Goal: Transaction & Acquisition: Purchase product/service

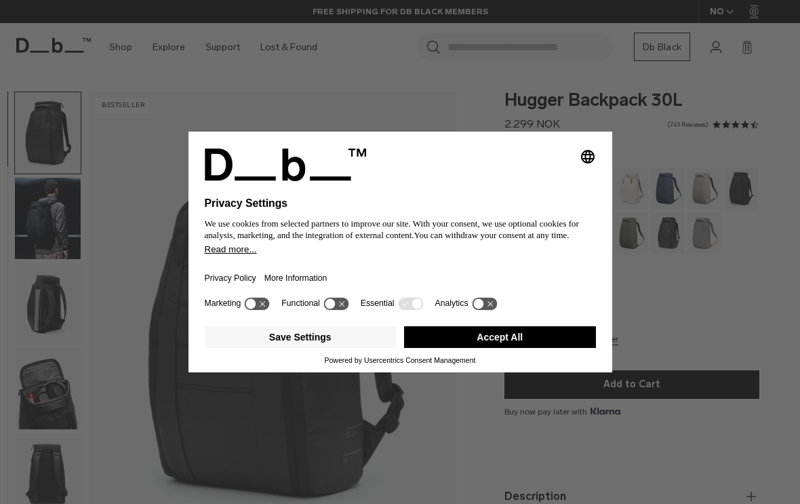
click at [276, 336] on button "Save Settings" at bounding box center [301, 337] width 192 height 22
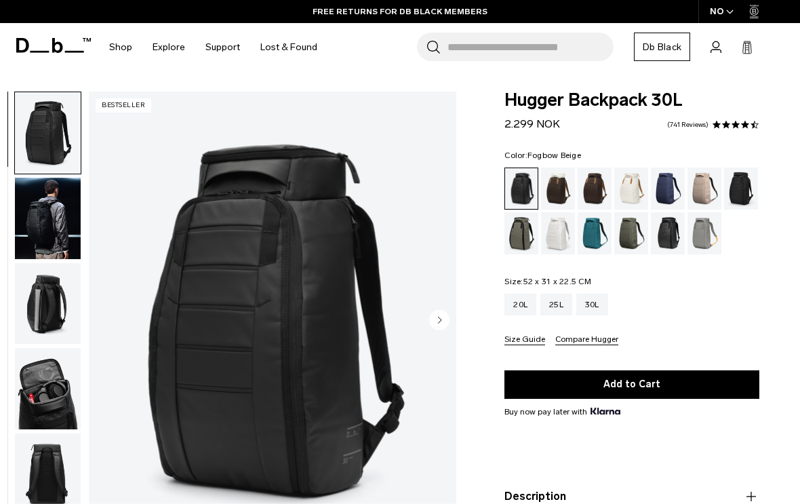
click at [706, 191] on div "Fogbow Beige" at bounding box center [704, 188] width 35 height 42
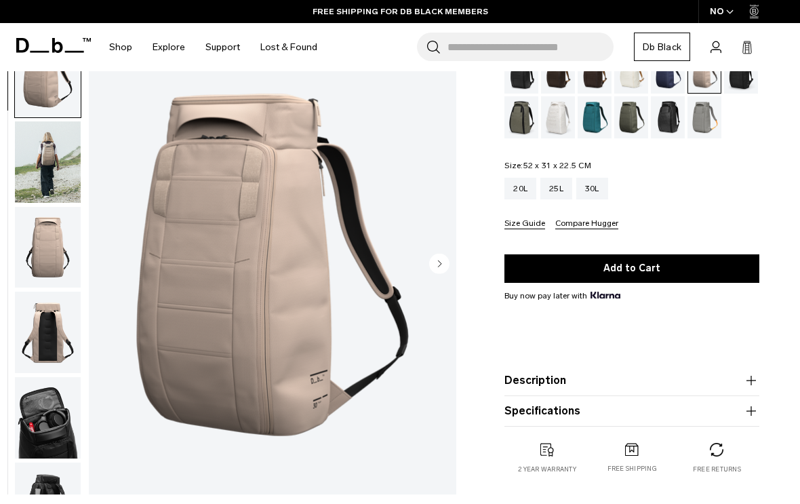
scroll to position [113, 0]
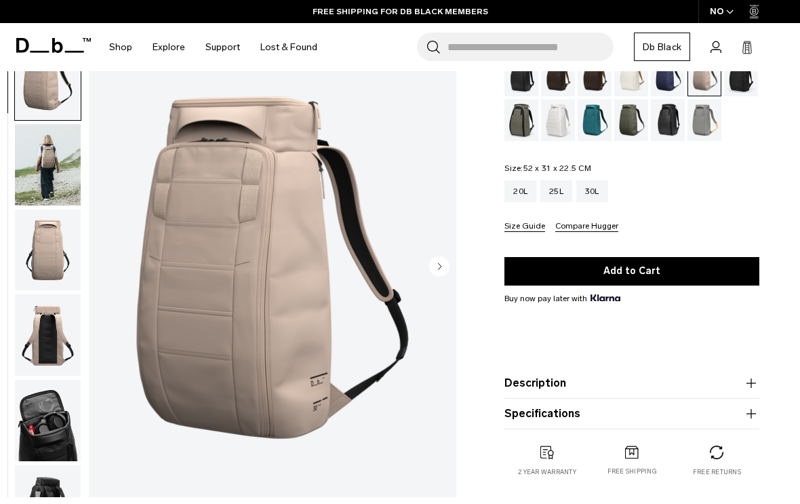
click at [742, 388] on button "Description" at bounding box center [631, 383] width 255 height 16
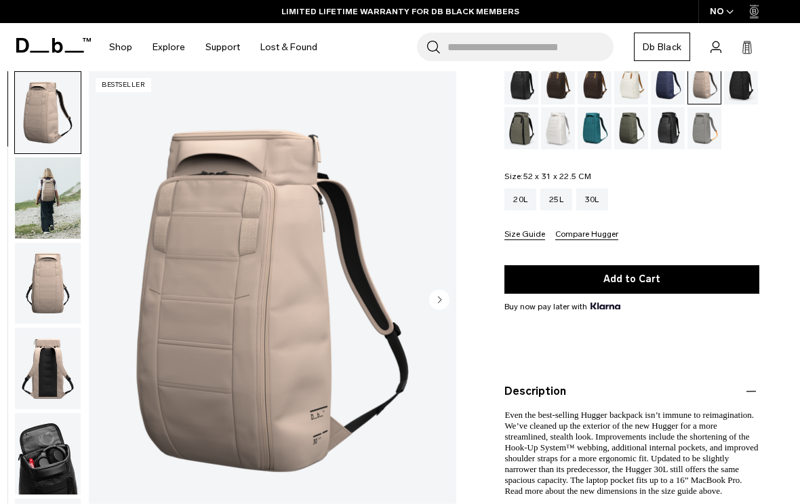
scroll to position [96, 0]
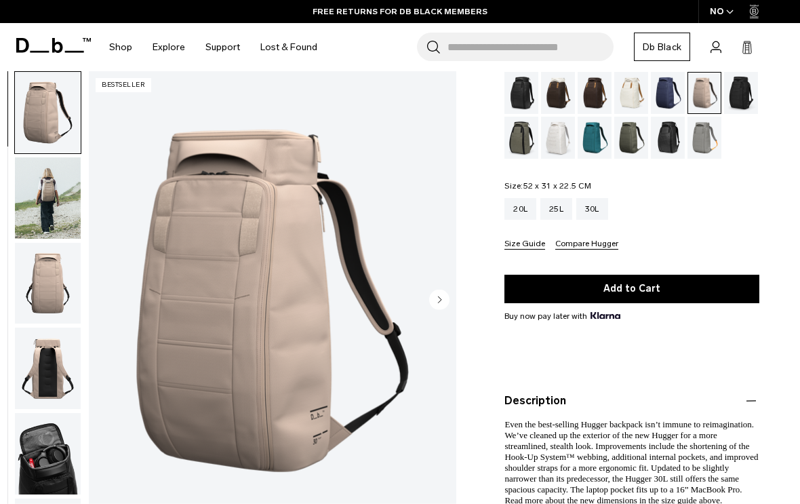
click at [29, 193] on img "button" at bounding box center [48, 197] width 66 height 81
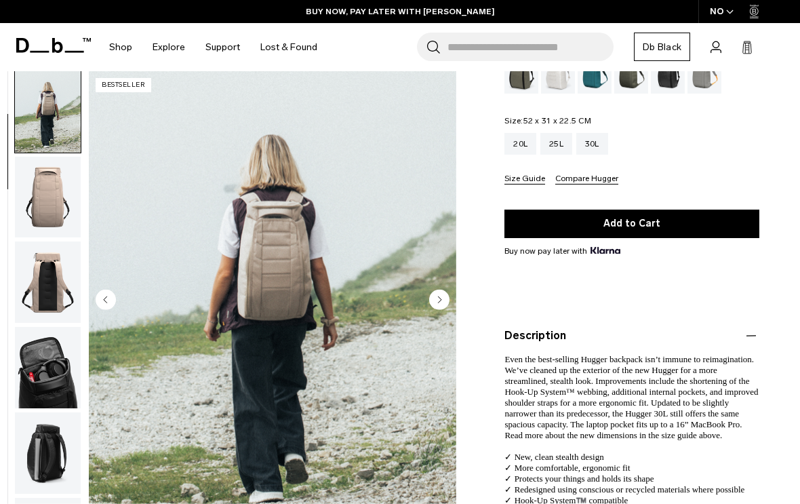
scroll to position [0, 0]
